Goal: Task Accomplishment & Management: Manage account settings

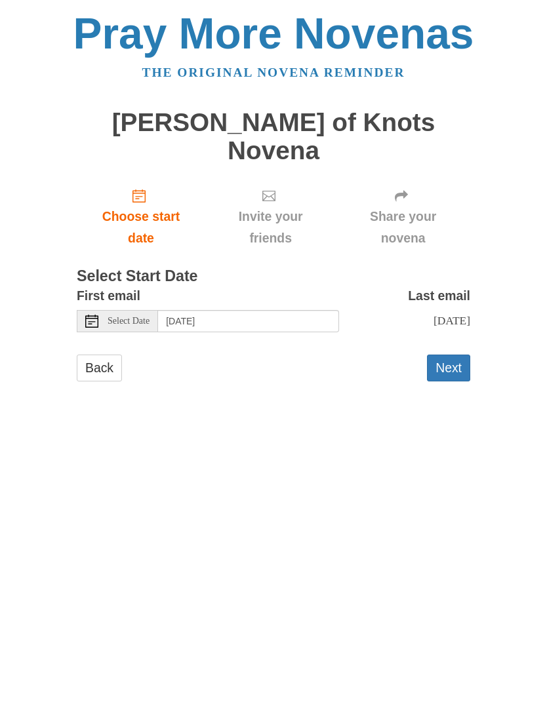
click at [447, 355] on button "Next" at bounding box center [448, 368] width 43 height 27
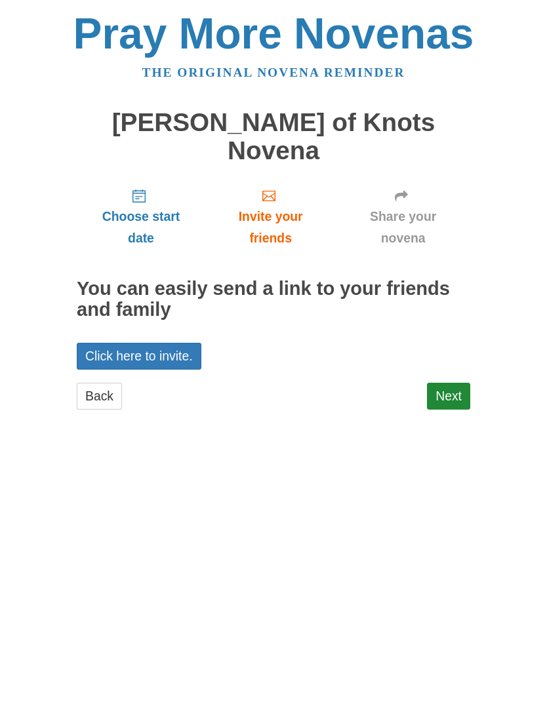
click at [445, 383] on link "Next" at bounding box center [448, 396] width 43 height 27
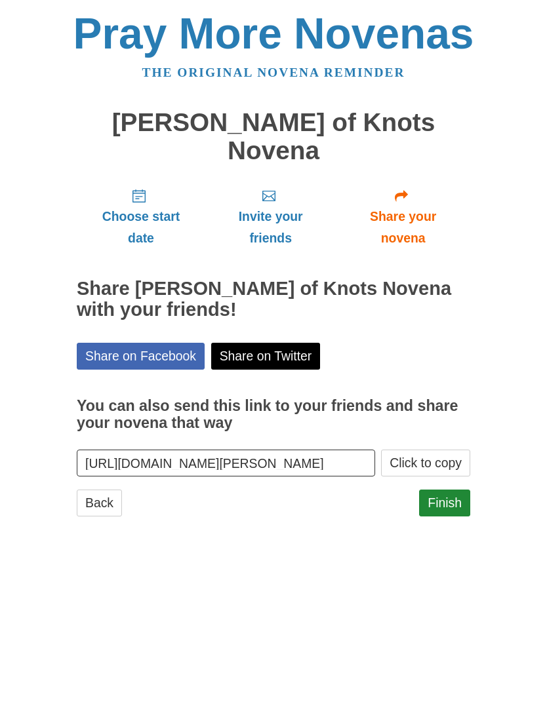
click at [444, 490] on link "Finish" at bounding box center [444, 503] width 51 height 27
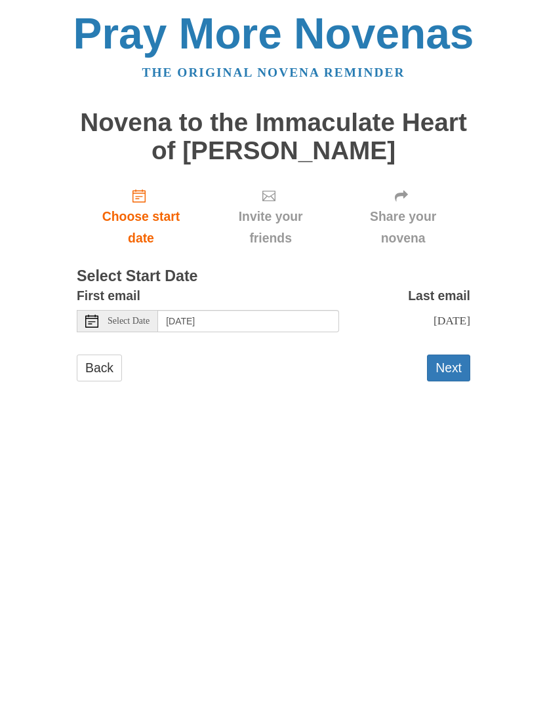
click at [449, 362] on button "Next" at bounding box center [448, 368] width 43 height 27
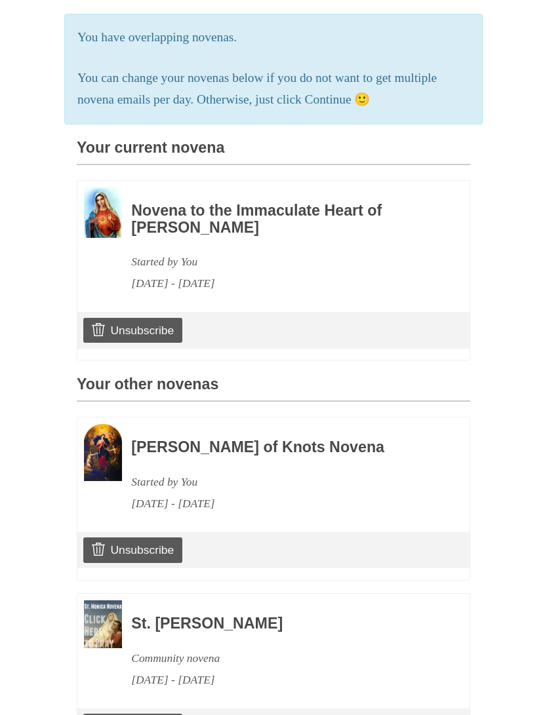
scroll to position [308, 0]
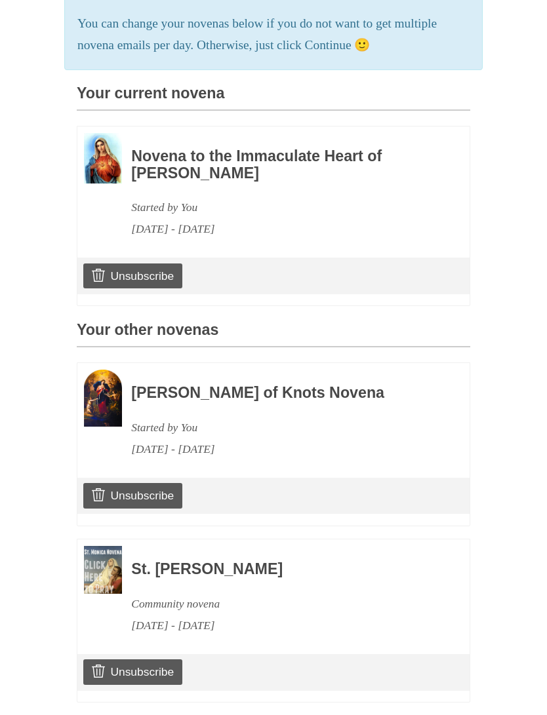
click at [134, 660] on link "Unsubscribe" at bounding box center [132, 672] width 99 height 25
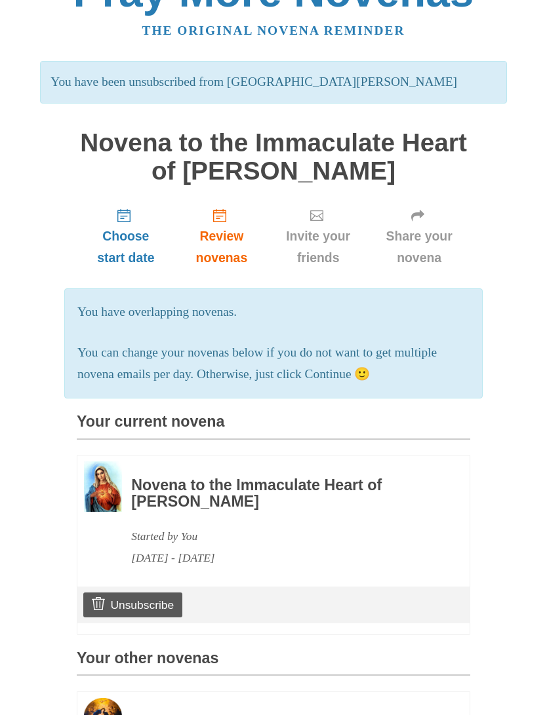
scroll to position [43, 0]
click at [194, 484] on h3 "Novena to the Immaculate Heart of [PERSON_NAME]" at bounding box center [282, 493] width 303 height 33
click at [102, 492] on img at bounding box center [103, 486] width 38 height 50
